Goal: Task Accomplishment & Management: Complete application form

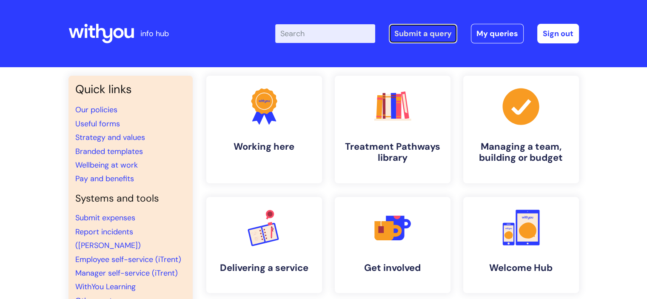
click at [412, 30] on link "Submit a query" at bounding box center [423, 34] width 68 height 20
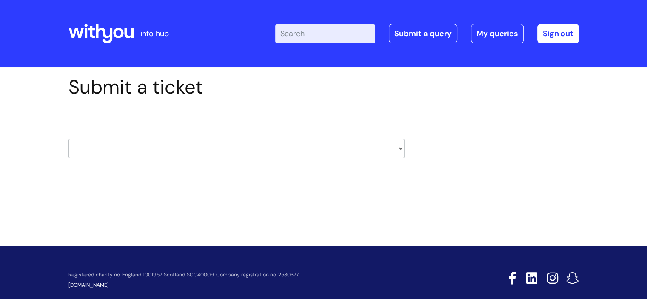
click at [196, 154] on select "HR / People IT and Support Clinical Drug Alerts Finance Accounts Data Support T…" at bounding box center [236, 149] width 336 height 20
select select "it_and_support"
click at [68, 139] on select "HR / People IT and Support Clinical Drug Alerts Finance Accounts Data Support T…" at bounding box center [236, 149] width 336 height 20
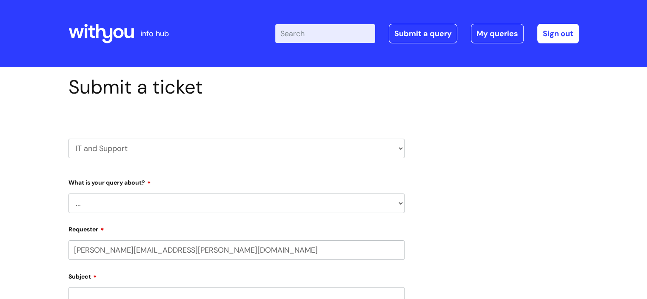
select select "80004157231"
click at [119, 204] on select "... Mobile Phone Reset & MFA Accounts, Starters and Leavers IT Hardware issue I…" at bounding box center [236, 203] width 336 height 20
select select "System/software"
click at [68, 193] on select "... Mobile Phone Reset & MFA Accounts, Starters and Leavers IT Hardware issue I…" at bounding box center [236, 203] width 336 height 20
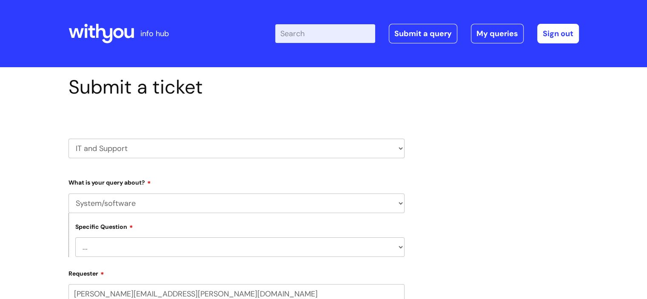
click at [133, 249] on select "... Halo PCMIS Iaptus NHS Email CJSM Email Mitel Another System Google (Workspa…" at bounding box center [239, 247] width 329 height 20
select select "NHS Email"
click at [75, 237] on select "... Halo PCMIS Iaptus NHS Email CJSM Email Mitel Another System Google (Workspa…" at bounding box center [239, 247] width 329 height 20
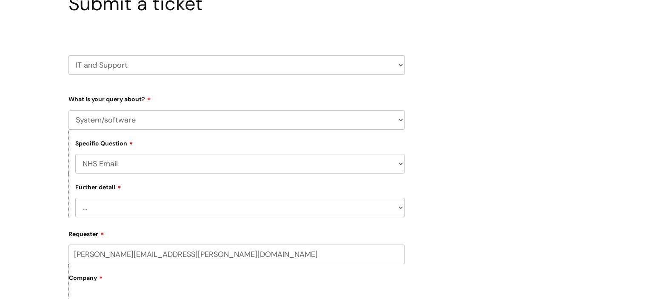
scroll to position [85, 0]
click at [139, 208] on select "... I’m having a problem logging into [DOMAIN_NAME] I can’t send email in [DOMA…" at bounding box center [239, 206] width 329 height 20
select select "Something else"
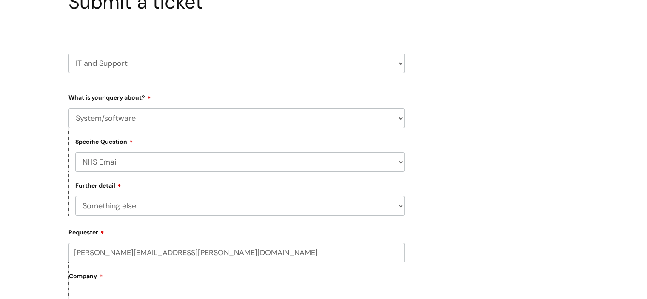
click at [75, 196] on select "... I’m having a problem logging into [DOMAIN_NAME] I can’t send email in [DOMA…" at bounding box center [239, 206] width 329 height 20
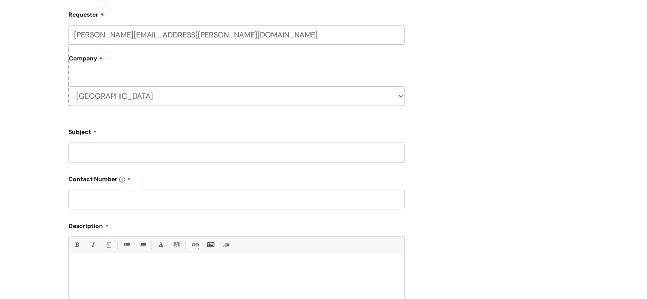
scroll to position [383, 0]
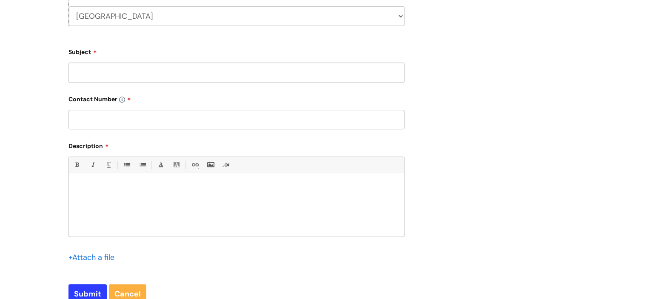
click at [143, 114] on input "text" at bounding box center [236, 120] width 336 height 20
type input "n/a"
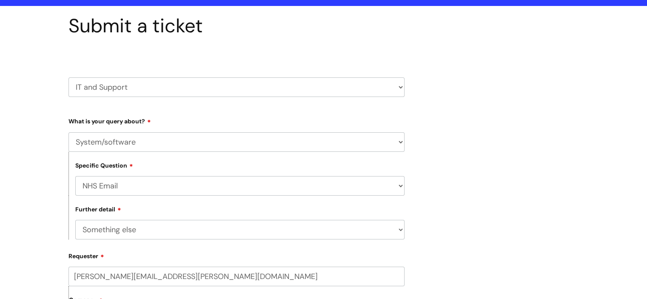
scroll to position [0, 0]
